Goal: Task Accomplishment & Management: Manage account settings

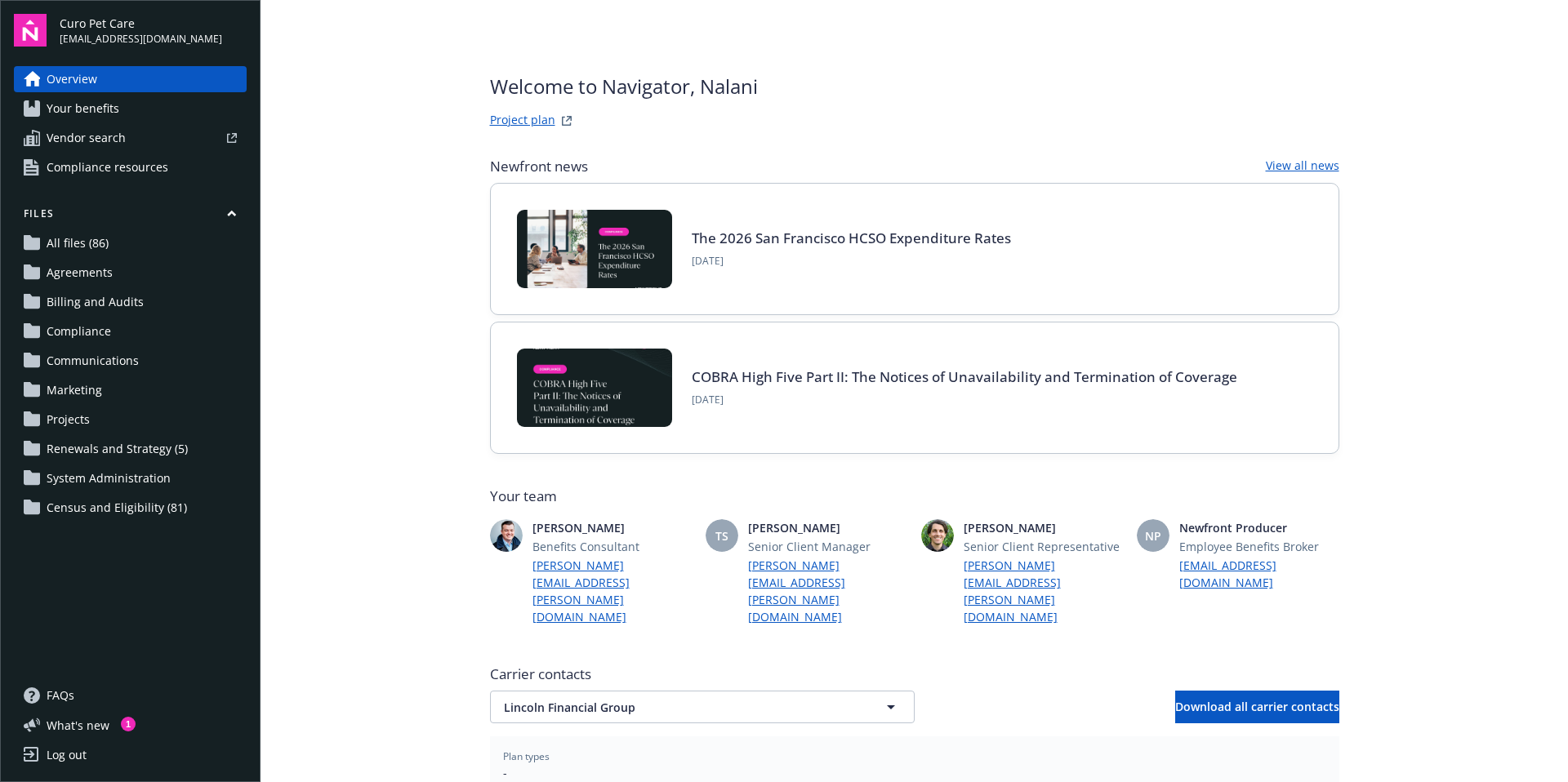
click at [78, 507] on span "Census and Eligibility (81)" at bounding box center [117, 508] width 140 height 26
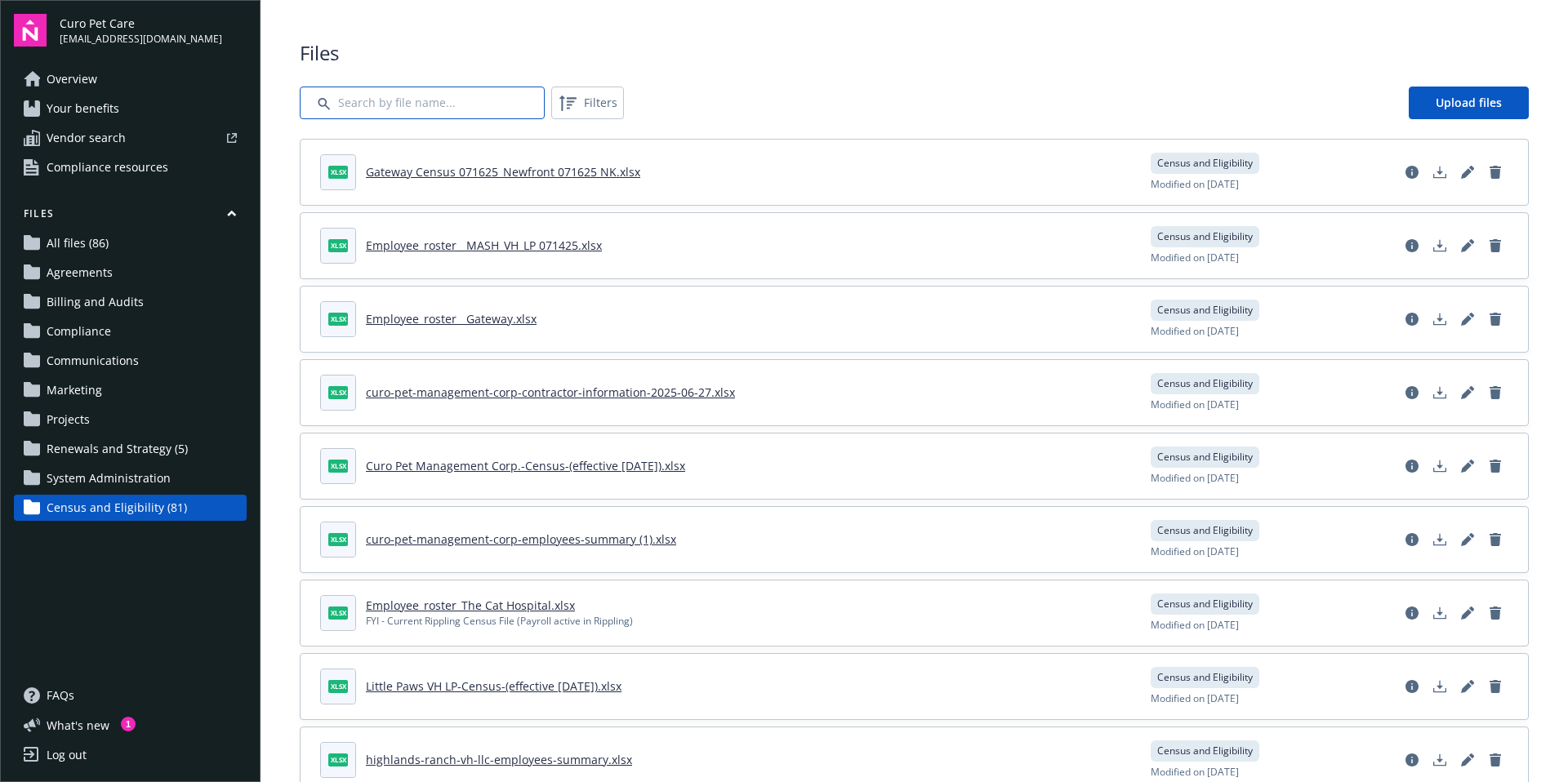
click at [388, 106] on input "Search by file name..." at bounding box center [422, 103] width 245 height 33
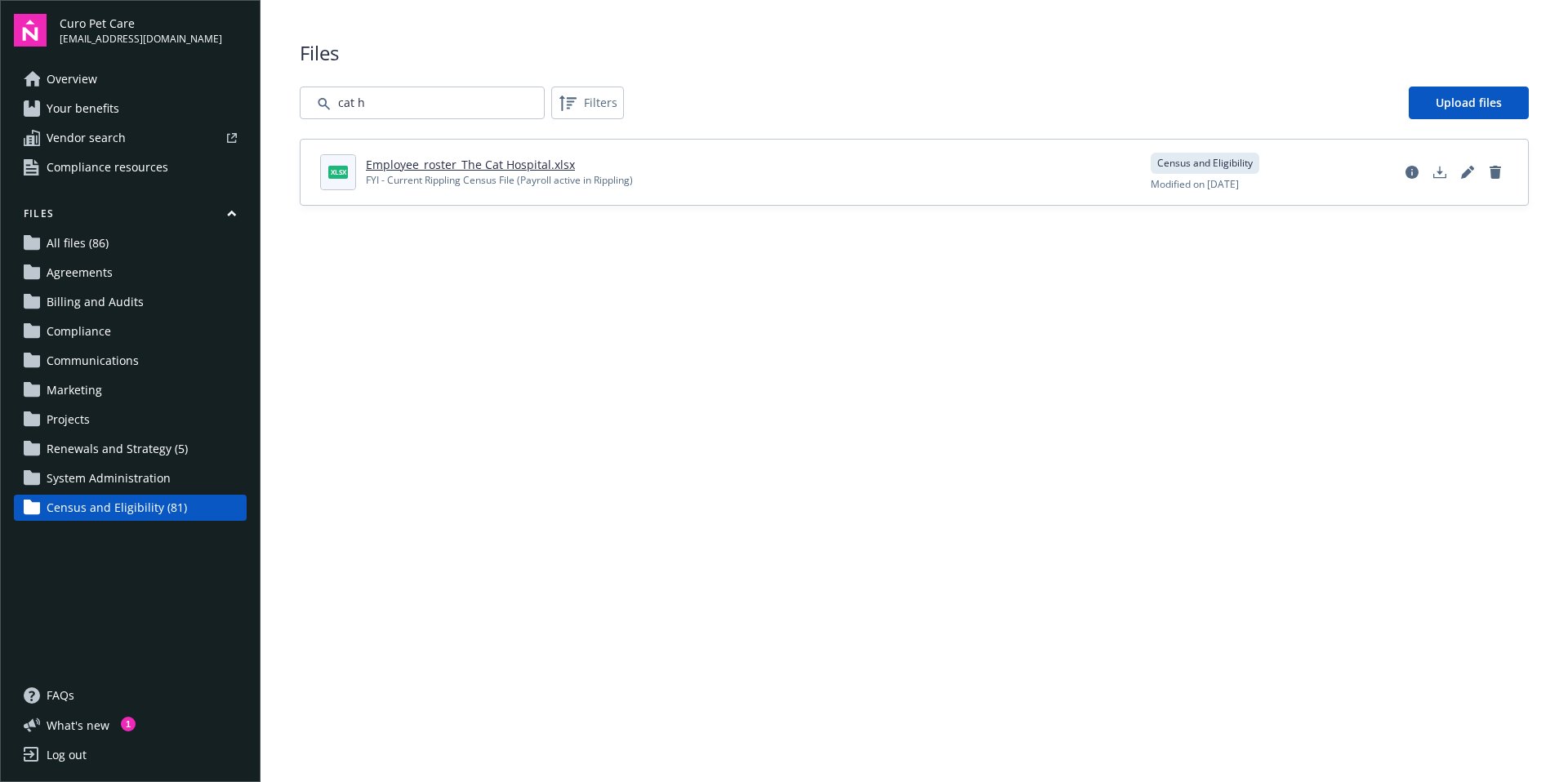
click at [478, 160] on link "Employee_roster_The Cat Hospital.xlsx" at bounding box center [471, 164] width 209 height 15
click at [419, 101] on input "Search by file name..." at bounding box center [422, 103] width 245 height 33
type input "c"
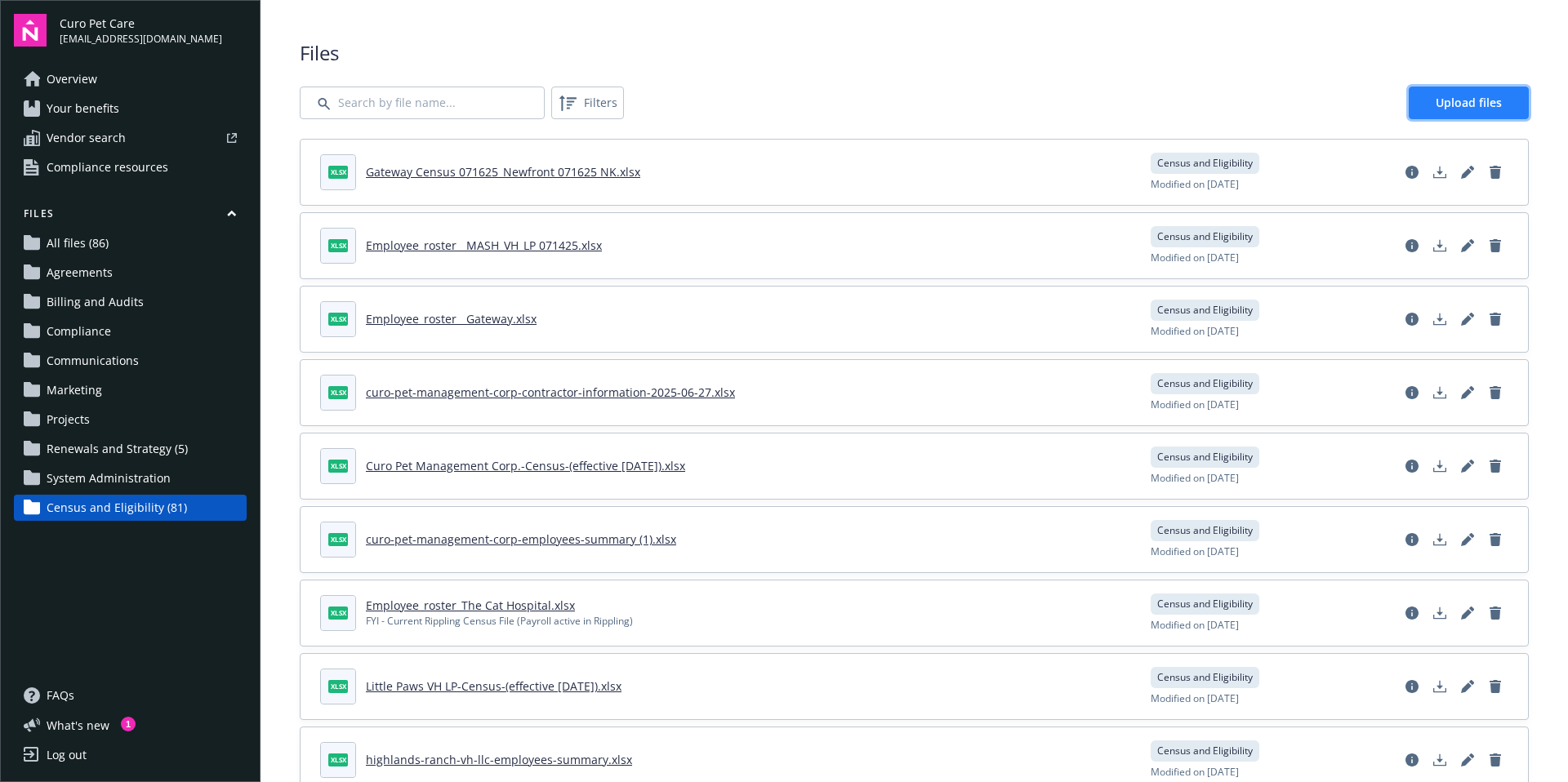
click at [1496, 110] on link "Upload files" at bounding box center [1469, 103] width 120 height 33
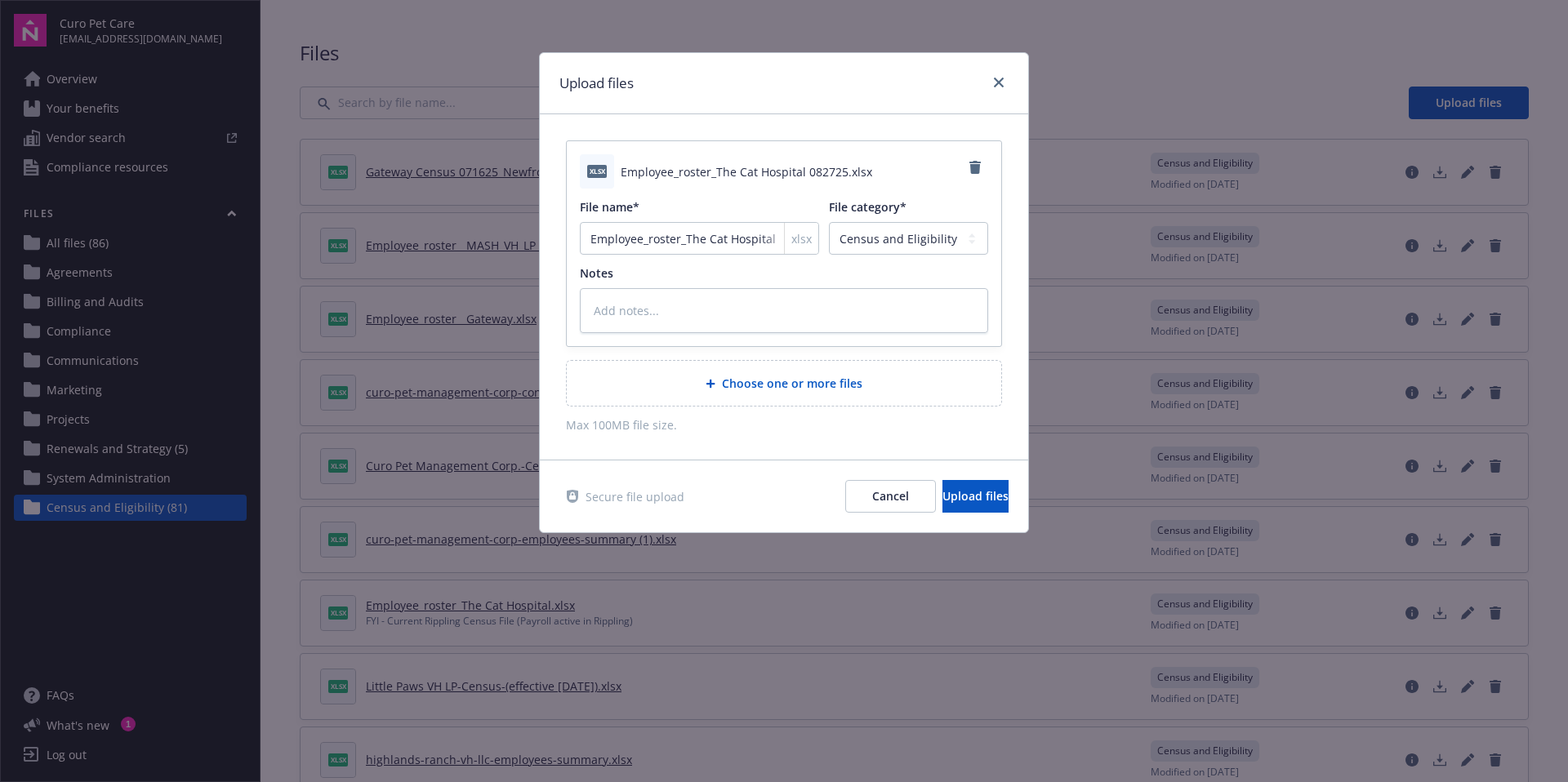
click at [719, 178] on span "Employee_roster_The Cat Hospital 082725.xlsx" at bounding box center [747, 171] width 251 height 17
click at [942, 489] on span "Upload files" at bounding box center [975, 495] width 66 height 15
type textarea "x"
